Goal: Check status: Check status

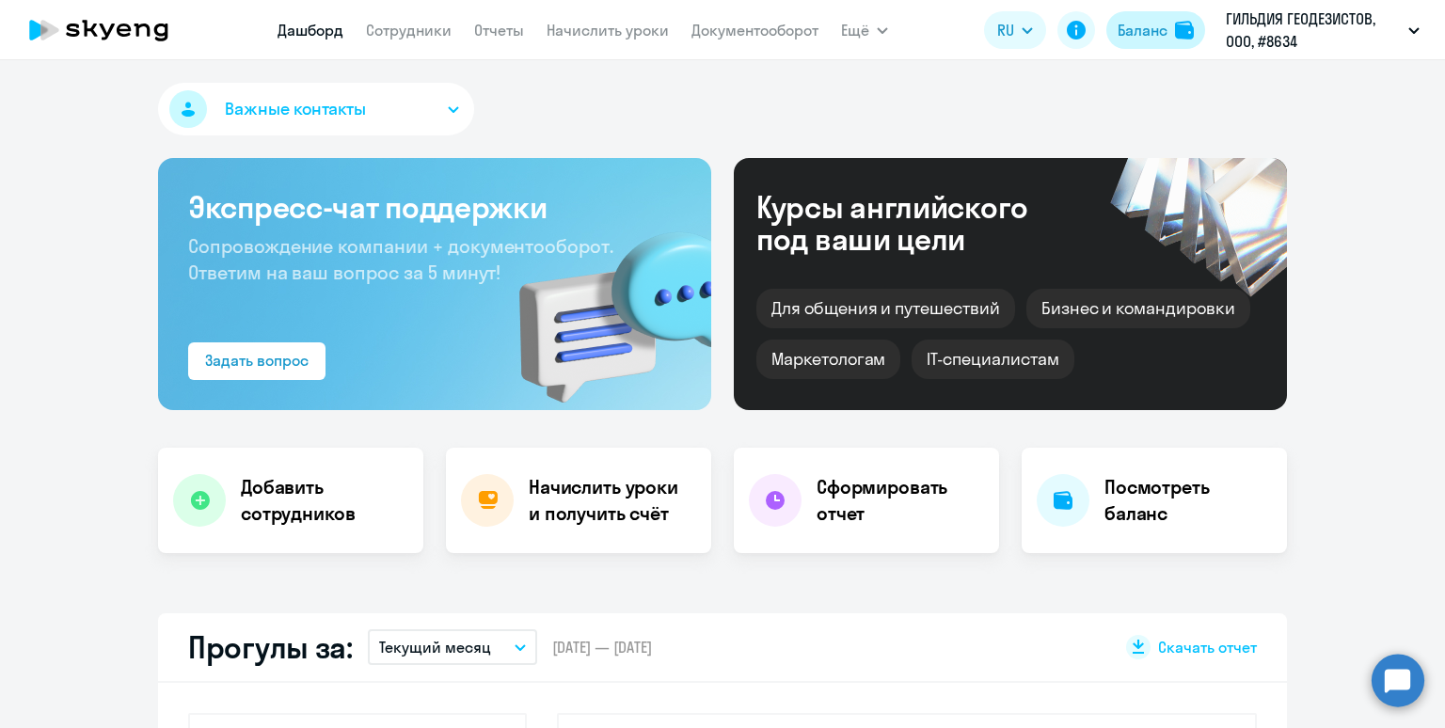
select select "30"
click at [720, 26] on link "Документооборот" at bounding box center [754, 30] width 127 height 19
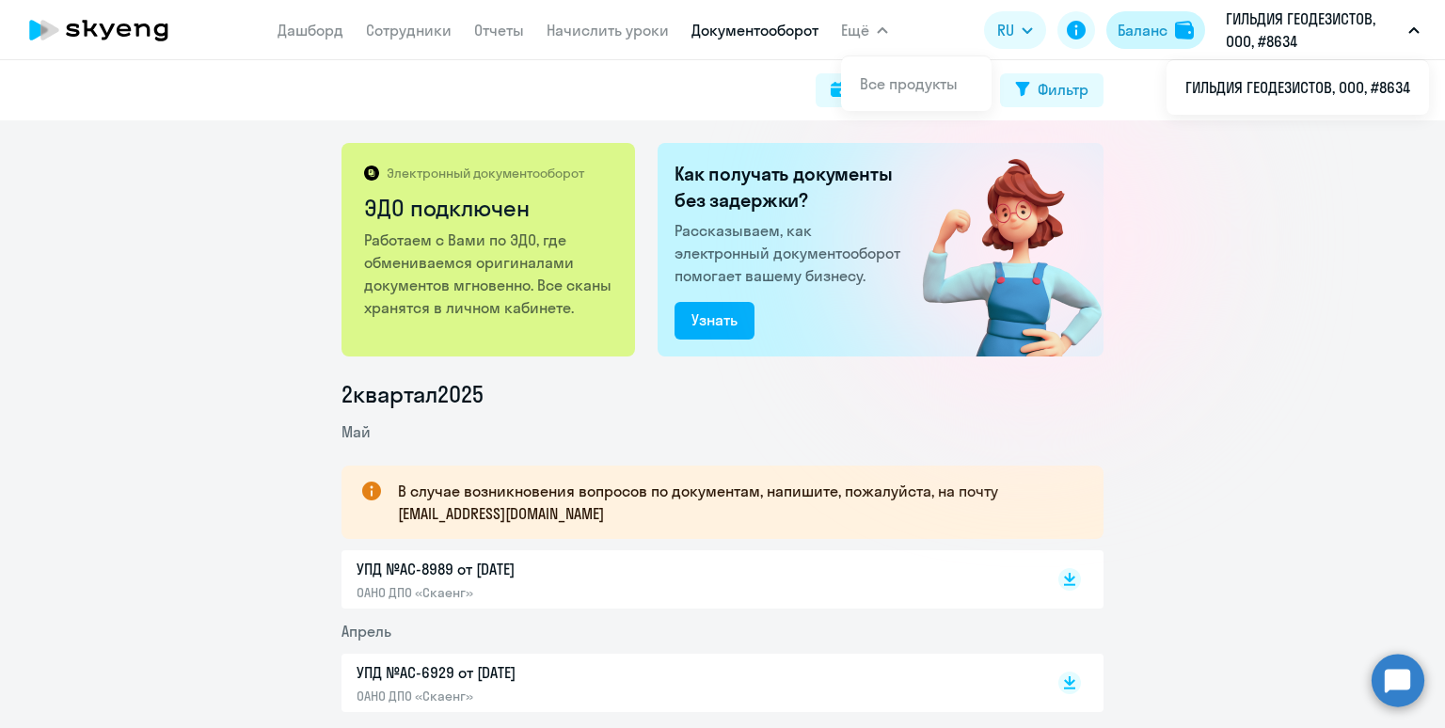
click at [1138, 35] on div "Баланс" at bounding box center [1142, 30] width 50 height 23
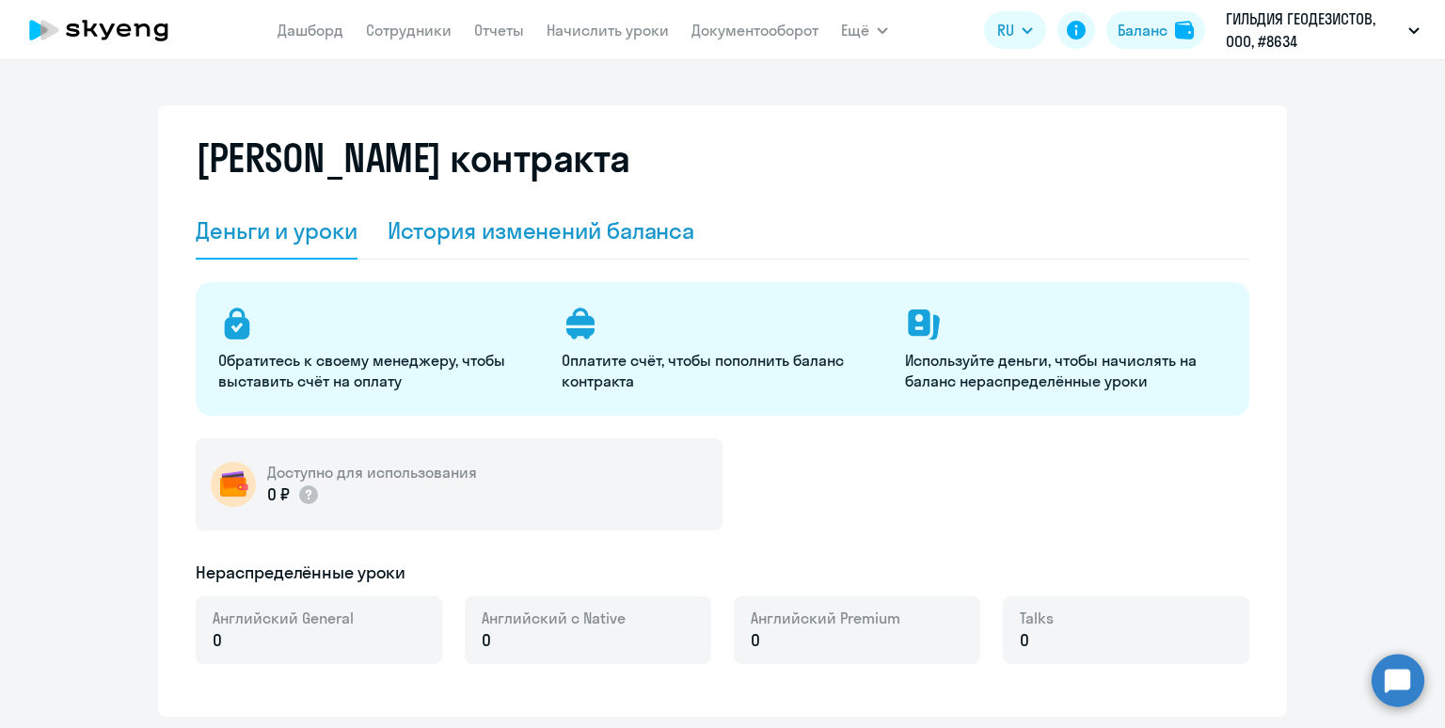
select select "english_adult_not_native_speaker"
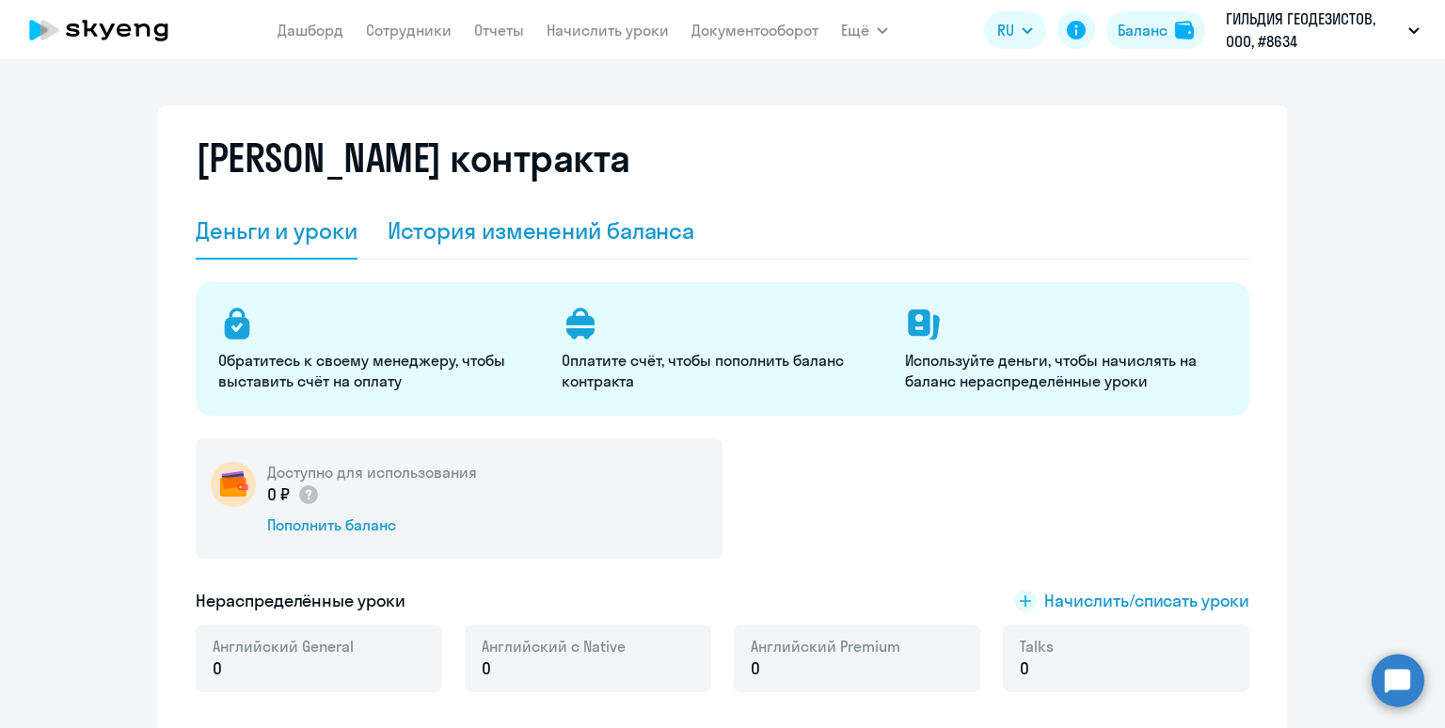
click at [599, 241] on div "История изменений баланса" at bounding box center [541, 230] width 308 height 30
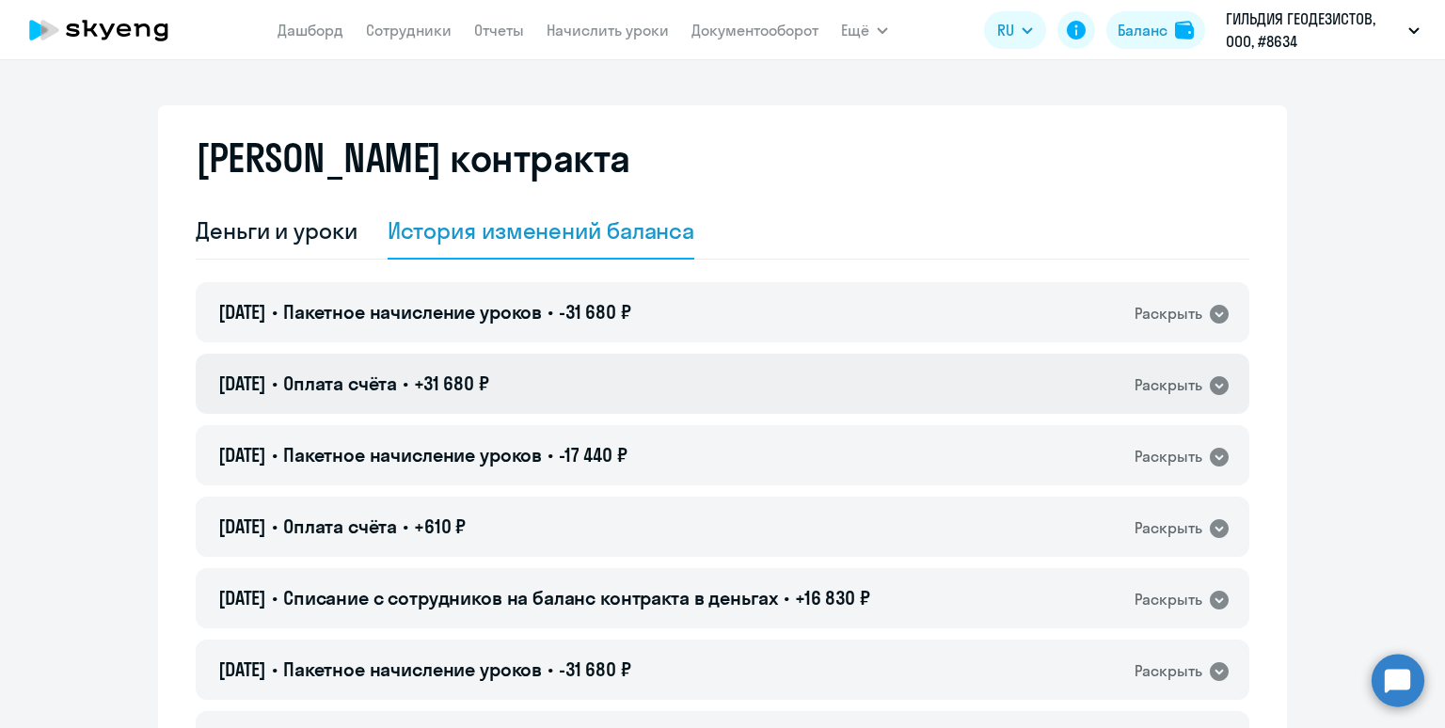
click at [713, 390] on div "[DATE] • Оплата счёта • +31 680 ₽ Раскрыть" at bounding box center [722, 384] width 1053 height 60
